Goal: Information Seeking & Learning: Check status

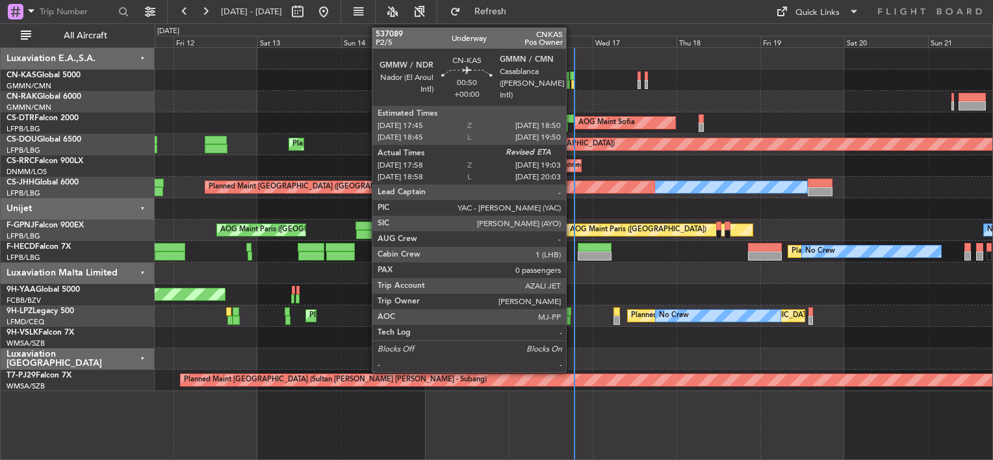
click at [572, 85] on div at bounding box center [573, 84] width 4 height 9
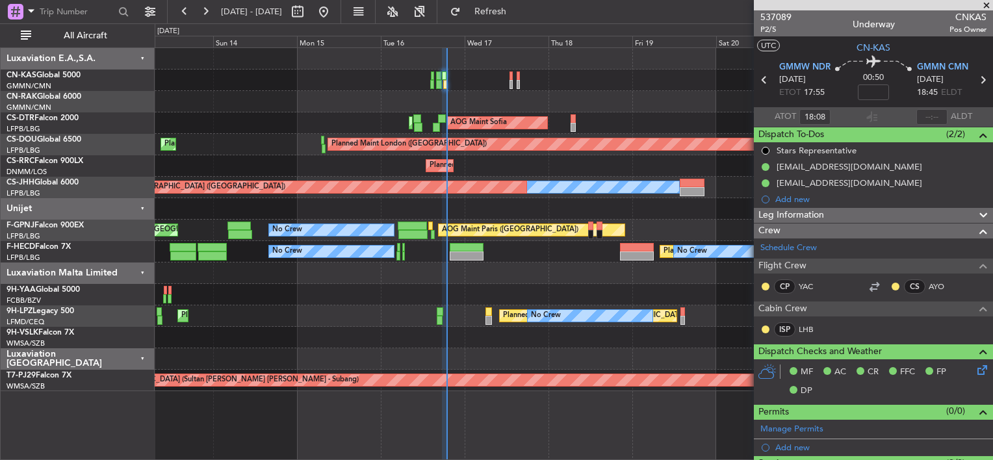
click at [503, 84] on div "AOG Maint Sofia Planned Maint Sofia [GEOGRAPHIC_DATA] ([GEOGRAPHIC_DATA]) AOG M…" at bounding box center [573, 219] width 837 height 343
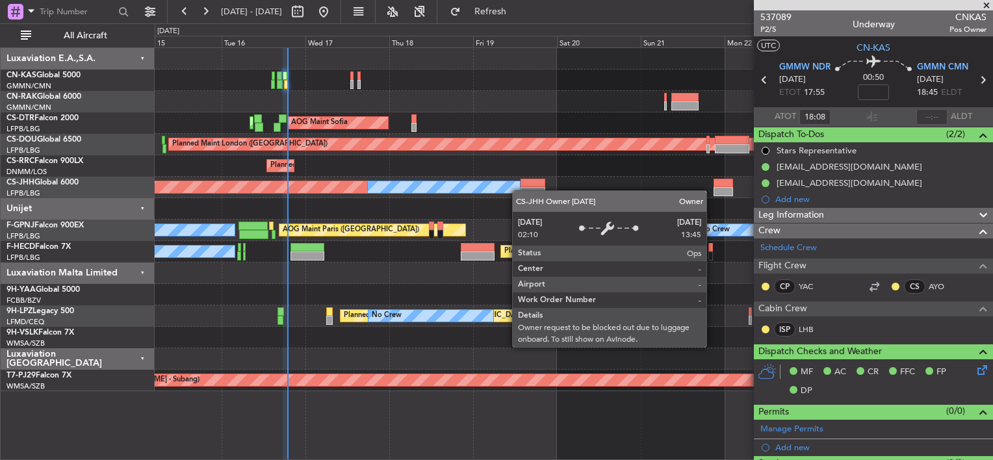
click at [473, 187] on div "AOG Maint Sofia Planned Maint Sofia [GEOGRAPHIC_DATA] ([GEOGRAPHIC_DATA]) Plann…" at bounding box center [573, 219] width 837 height 343
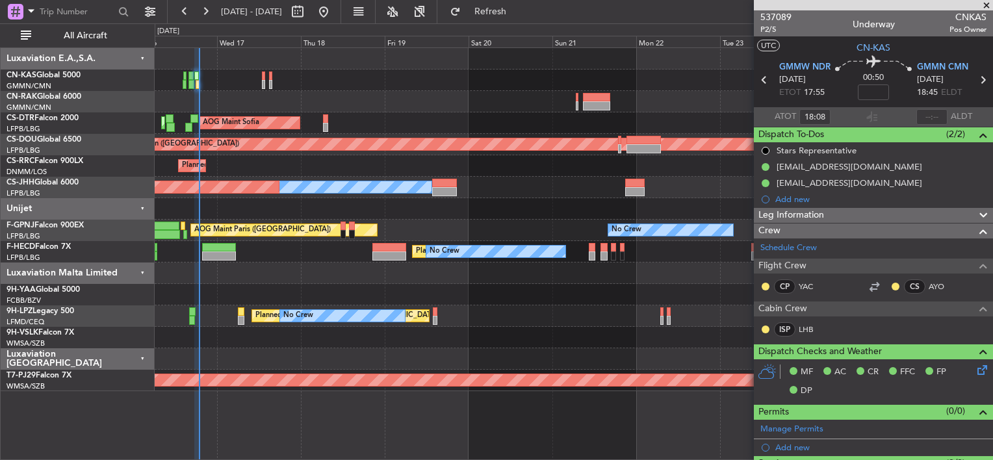
click at [470, 114] on div "AOG Maint Sofia Planned Maint Sofia [GEOGRAPHIC_DATA] ([GEOGRAPHIC_DATA])" at bounding box center [573, 122] width 837 height 21
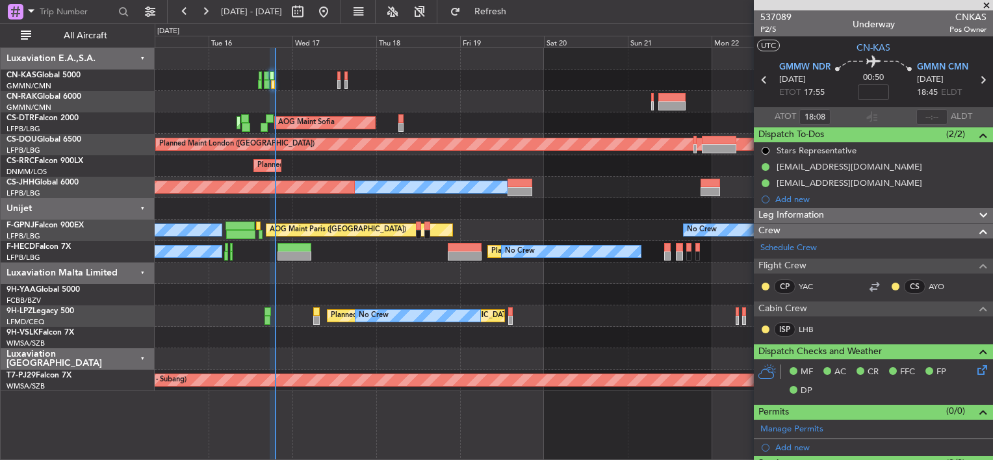
click at [546, 99] on div "Planned Maint Nice ([GEOGRAPHIC_DATA]) AOG Maint Sofia Planned Maint Sofia Plan…" at bounding box center [573, 219] width 837 height 343
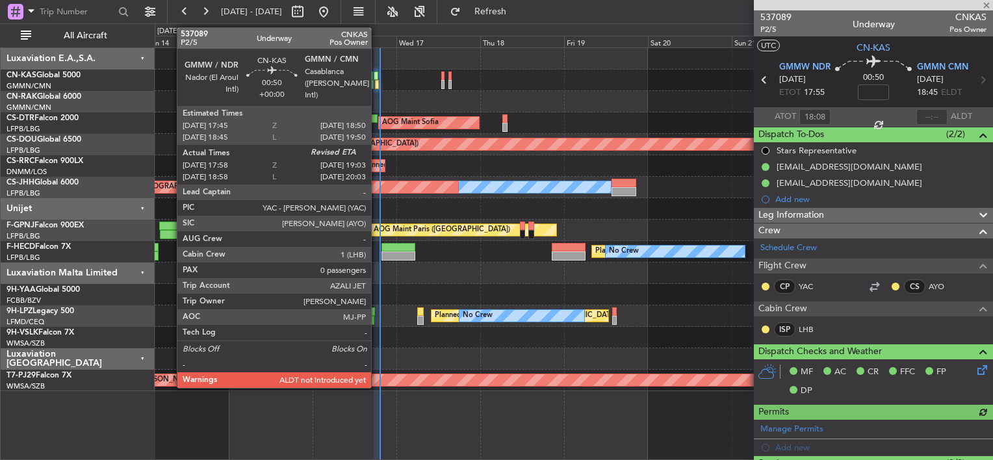
click at [377, 78] on div at bounding box center [376, 75] width 4 height 9
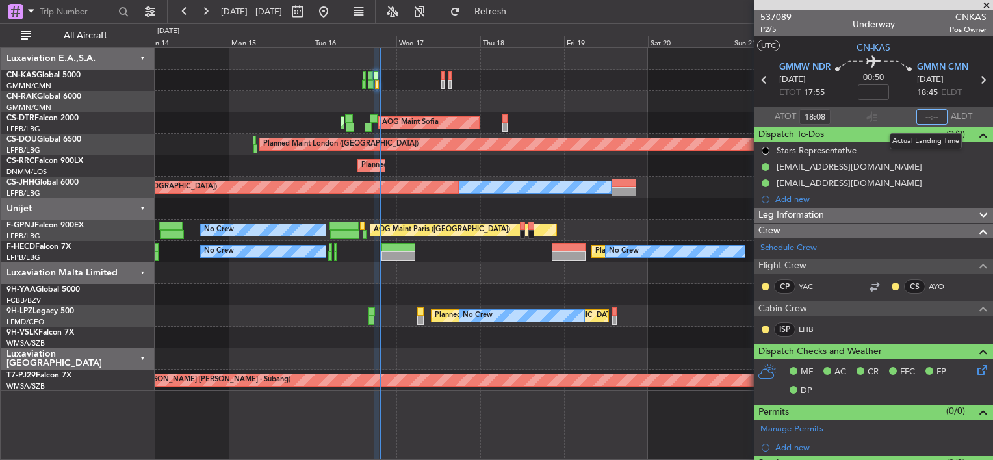
click at [918, 118] on input "text" at bounding box center [931, 117] width 31 height 16
click at [523, 55] on div at bounding box center [573, 58] width 837 height 21
type input "18:54"
